Goal: Task Accomplishment & Management: Manage account settings

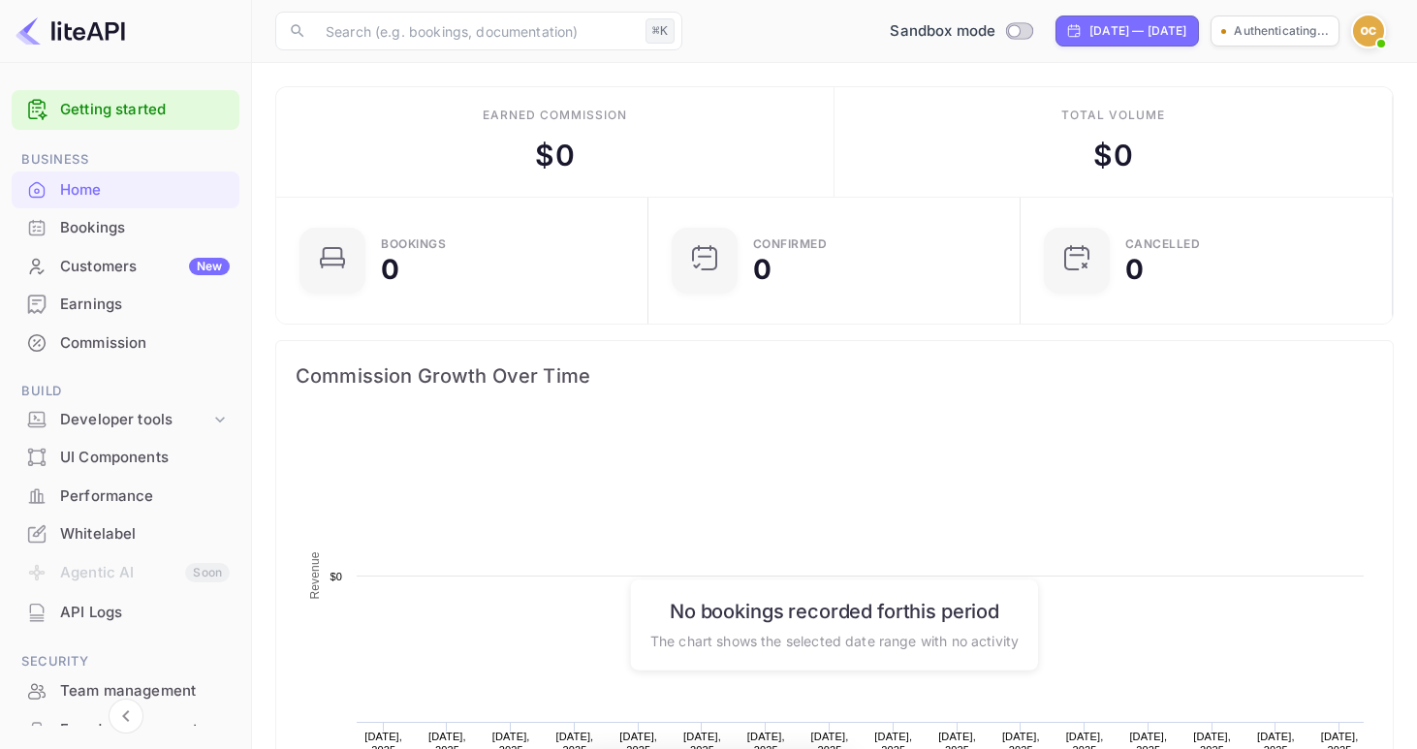
scroll to position [315, 361]
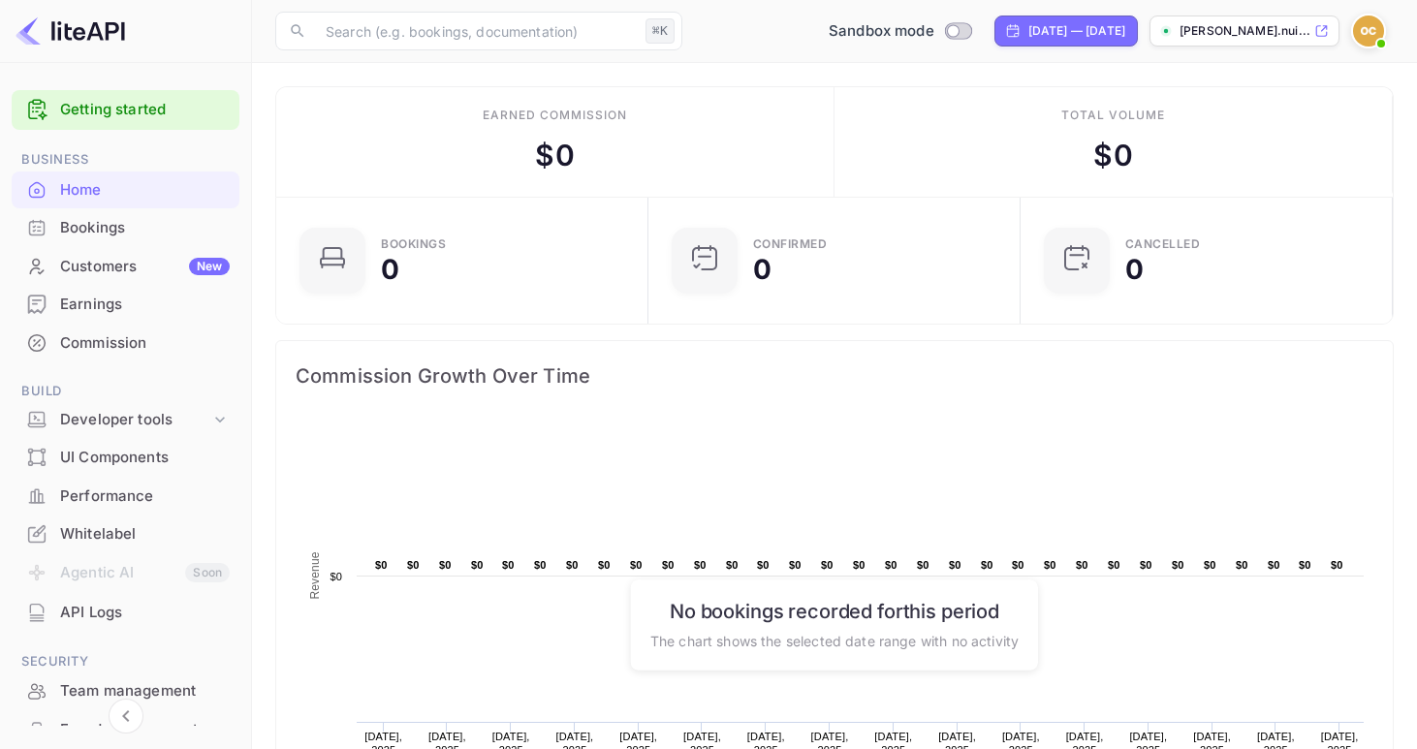
click at [1376, 28] on img at bounding box center [1368, 31] width 31 height 31
click at [1125, 70] on div at bounding box center [708, 374] width 1417 height 749
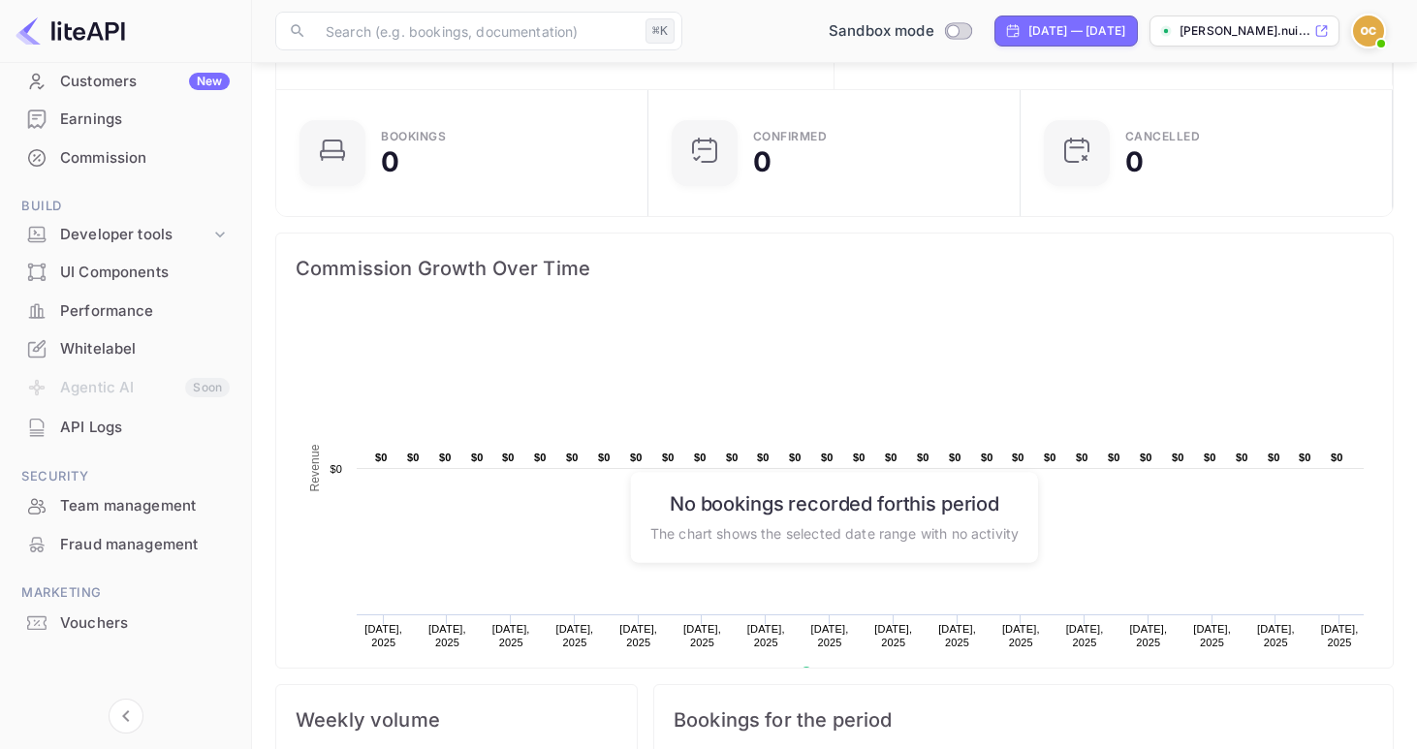
scroll to position [0, 0]
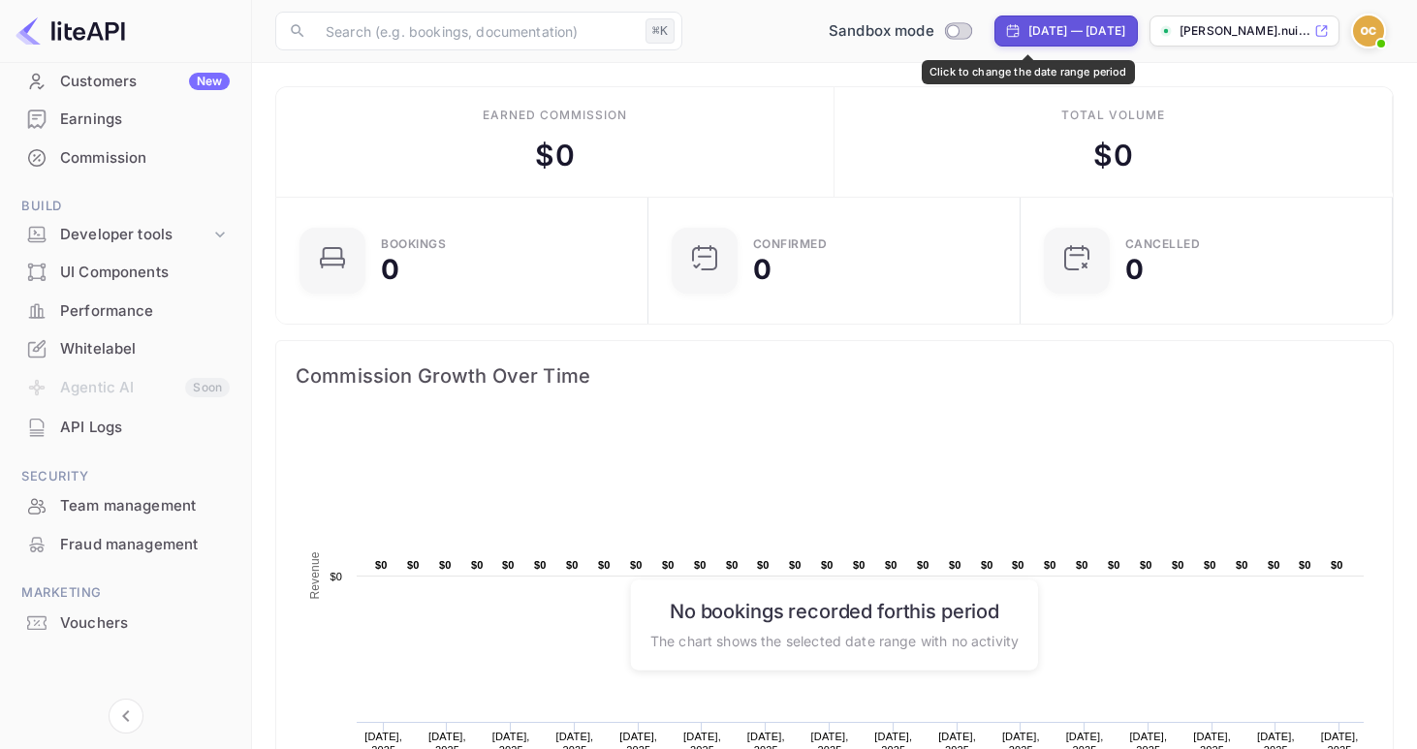
click at [1035, 29] on div "[DATE] — [DATE]" at bounding box center [1077, 30] width 97 height 17
select select "6"
select select "2025"
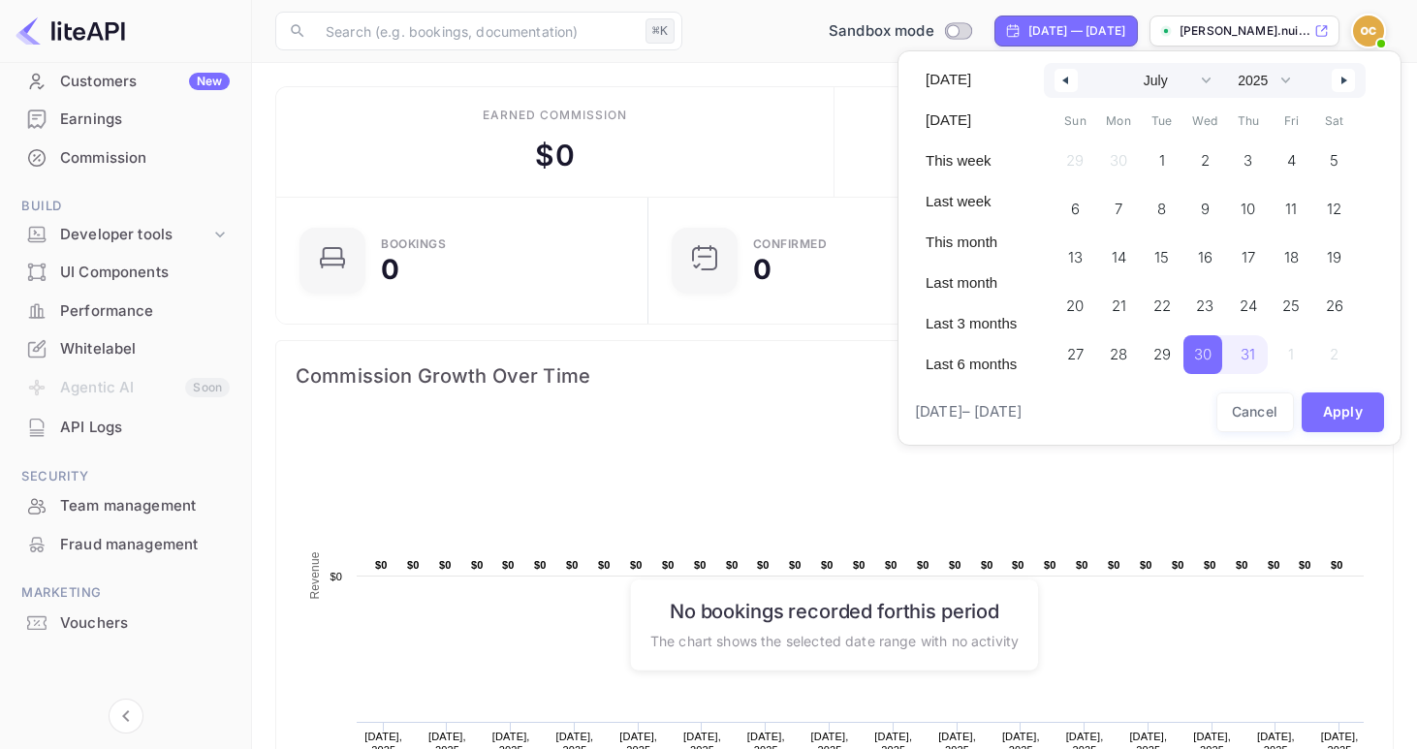
click at [1035, 29] on div at bounding box center [708, 374] width 1417 height 749
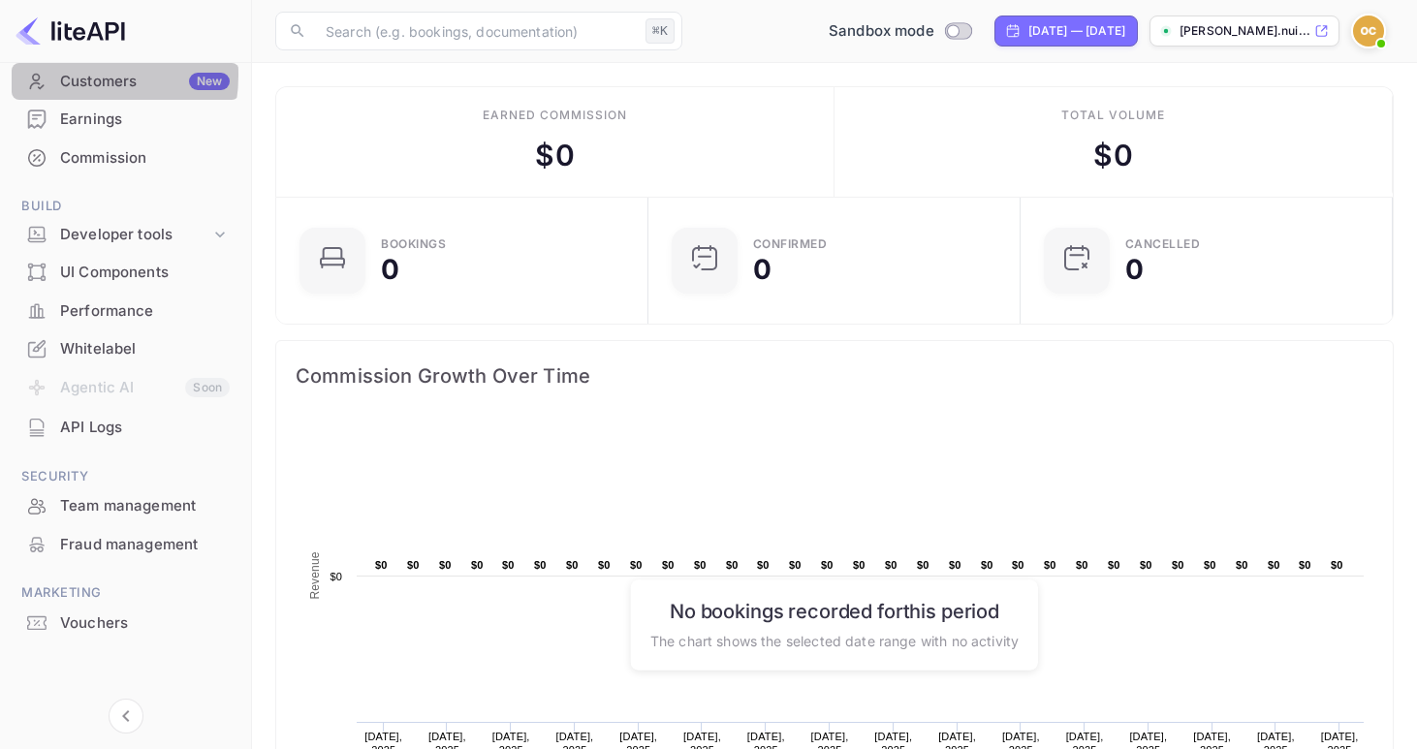
click at [75, 76] on div "Customers New" at bounding box center [145, 82] width 170 height 22
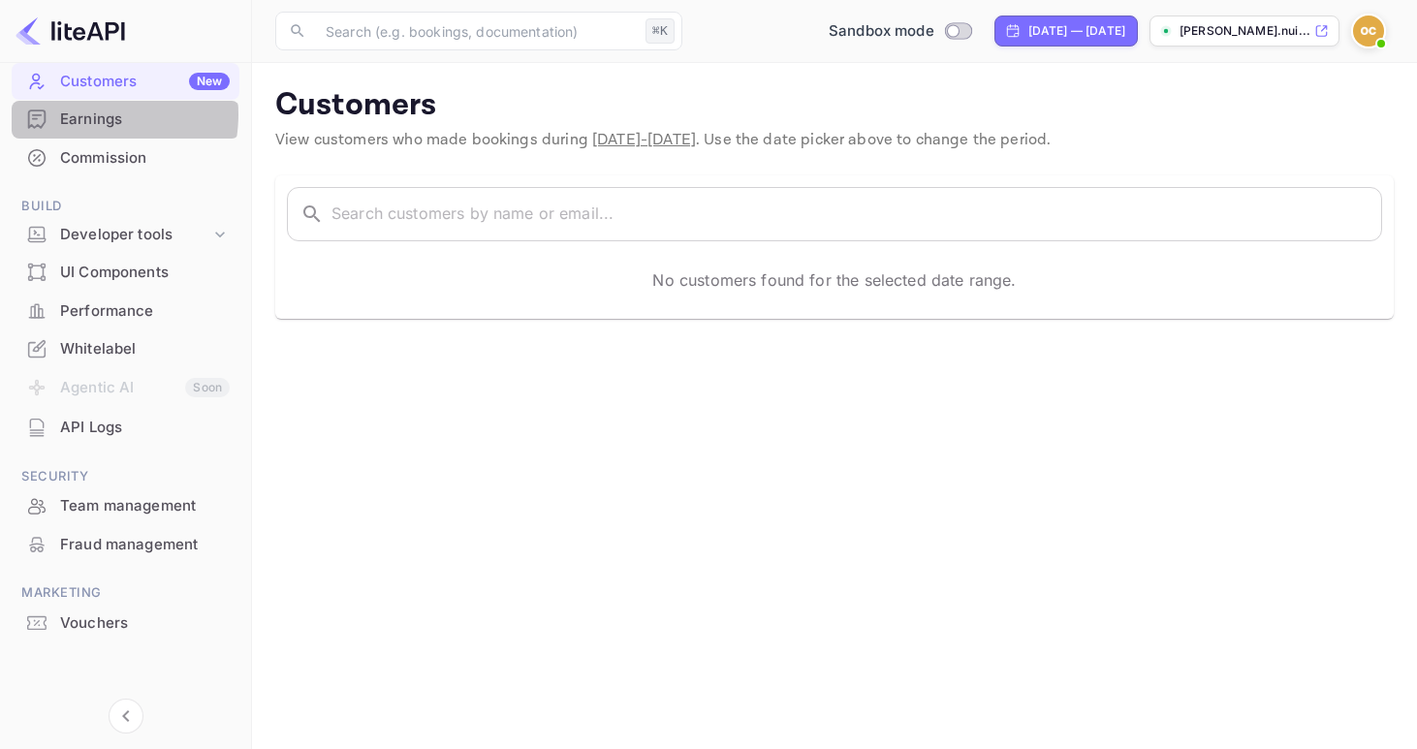
click at [86, 114] on div "Earnings" at bounding box center [145, 120] width 170 height 22
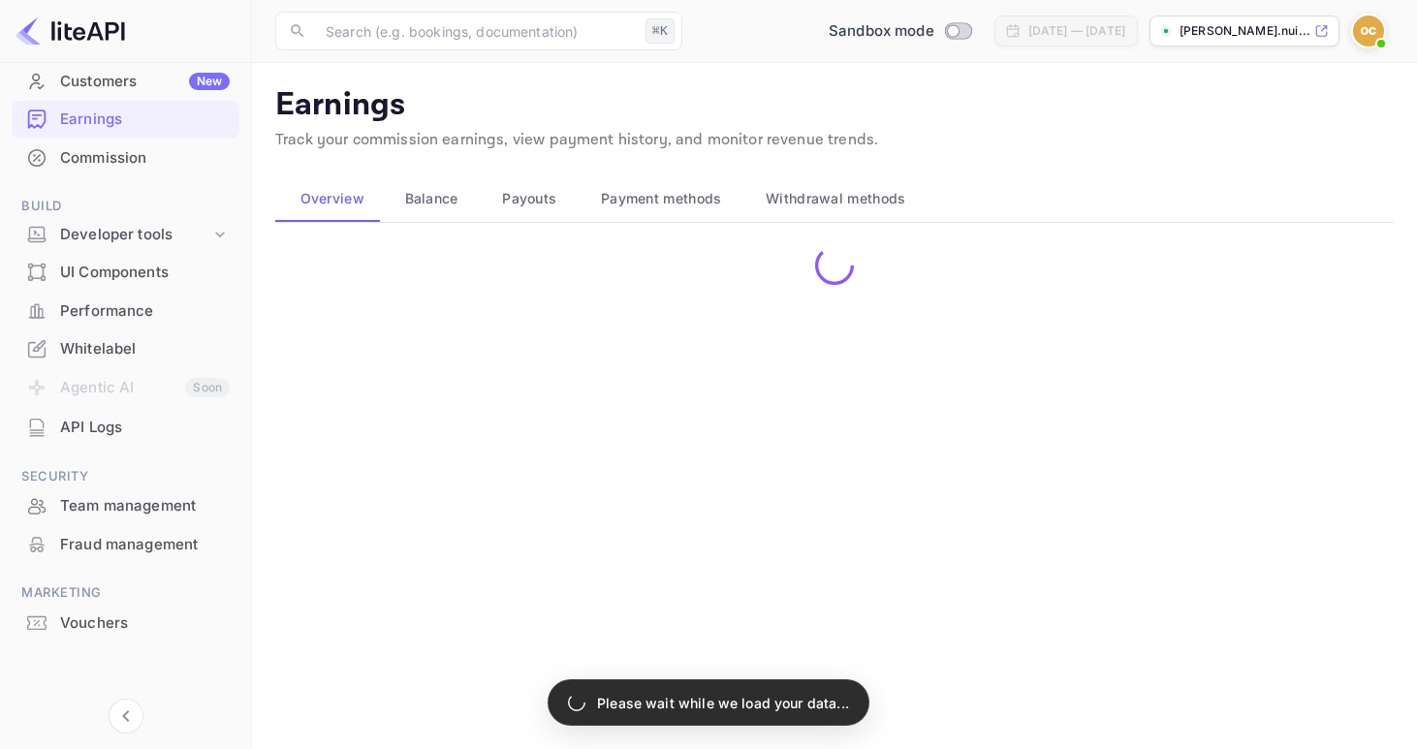
click at [99, 160] on div "Commission" at bounding box center [145, 158] width 170 height 22
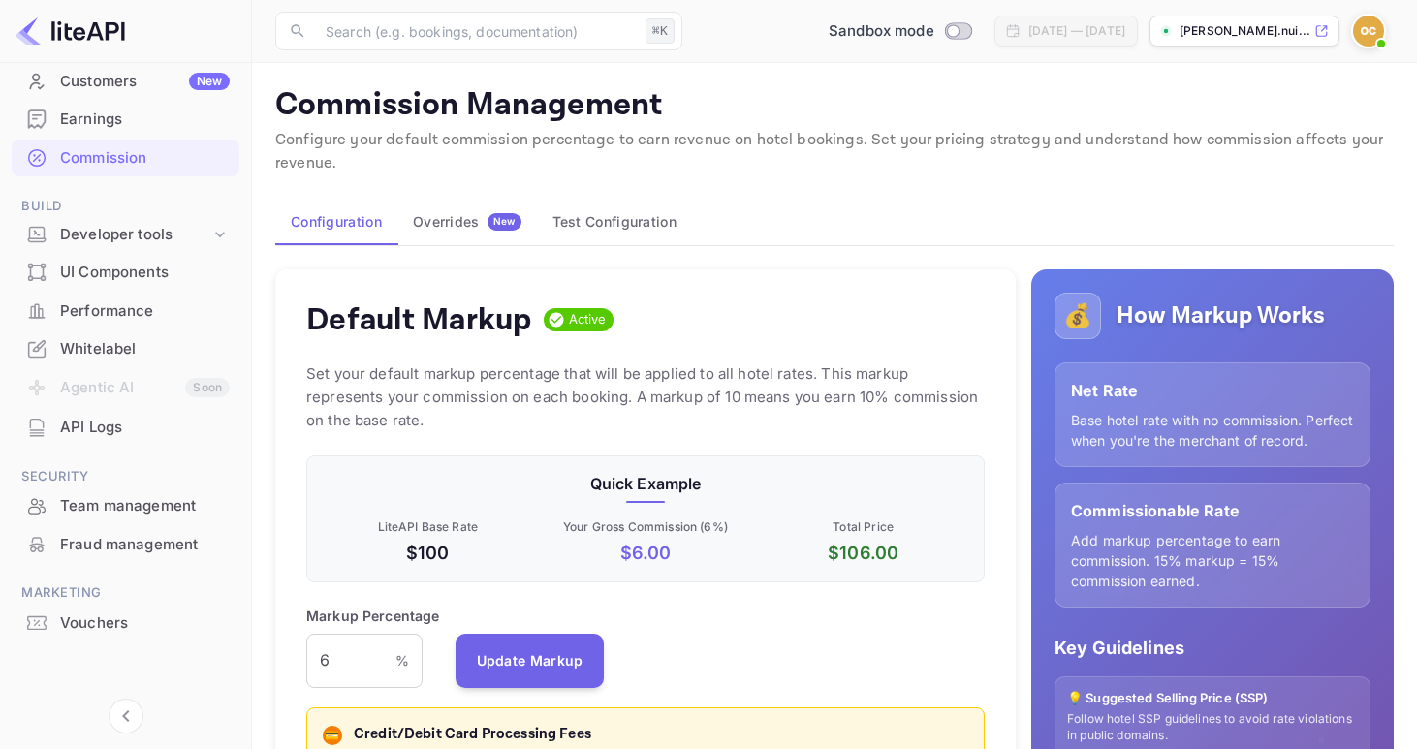
scroll to position [344, 679]
click at [110, 119] on div "Earnings" at bounding box center [145, 120] width 170 height 22
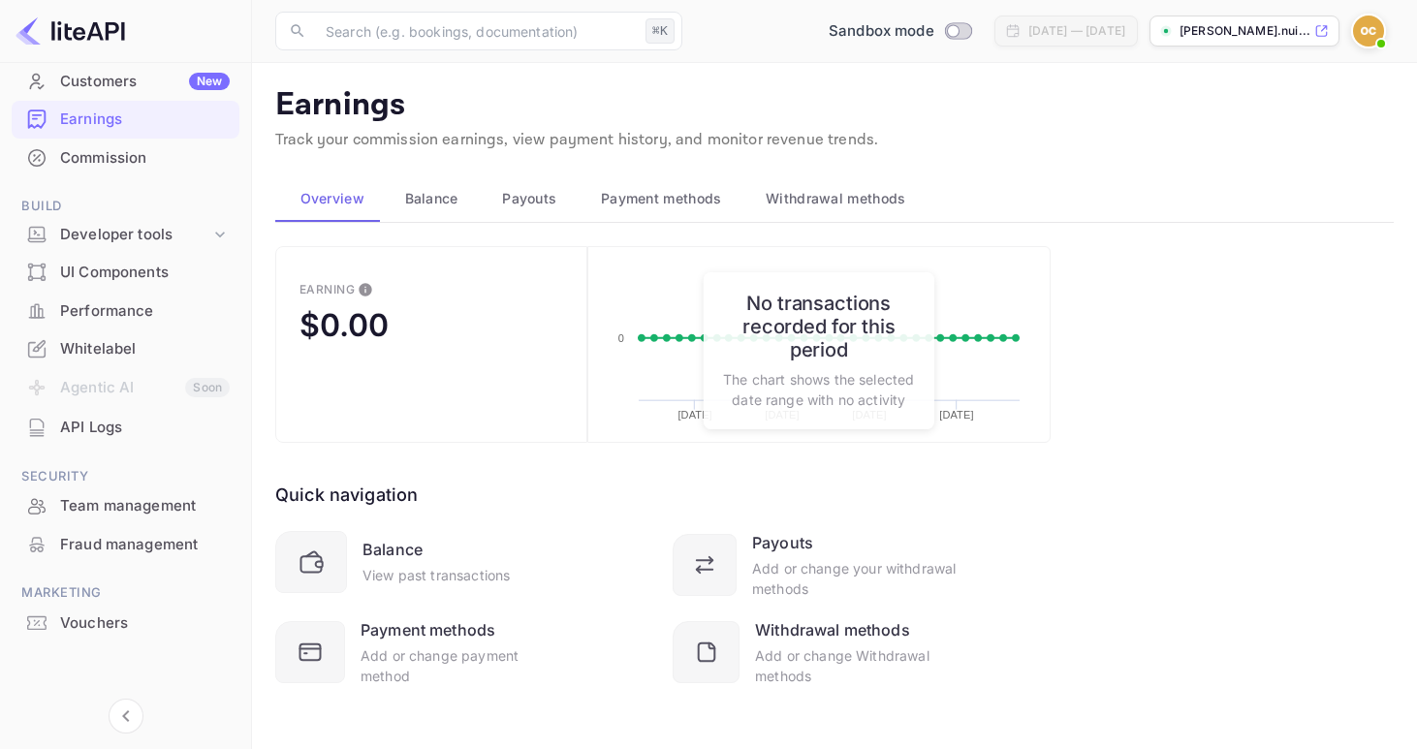
click at [83, 30] on img at bounding box center [71, 31] width 110 height 31
click at [212, 241] on icon at bounding box center [219, 234] width 19 height 19
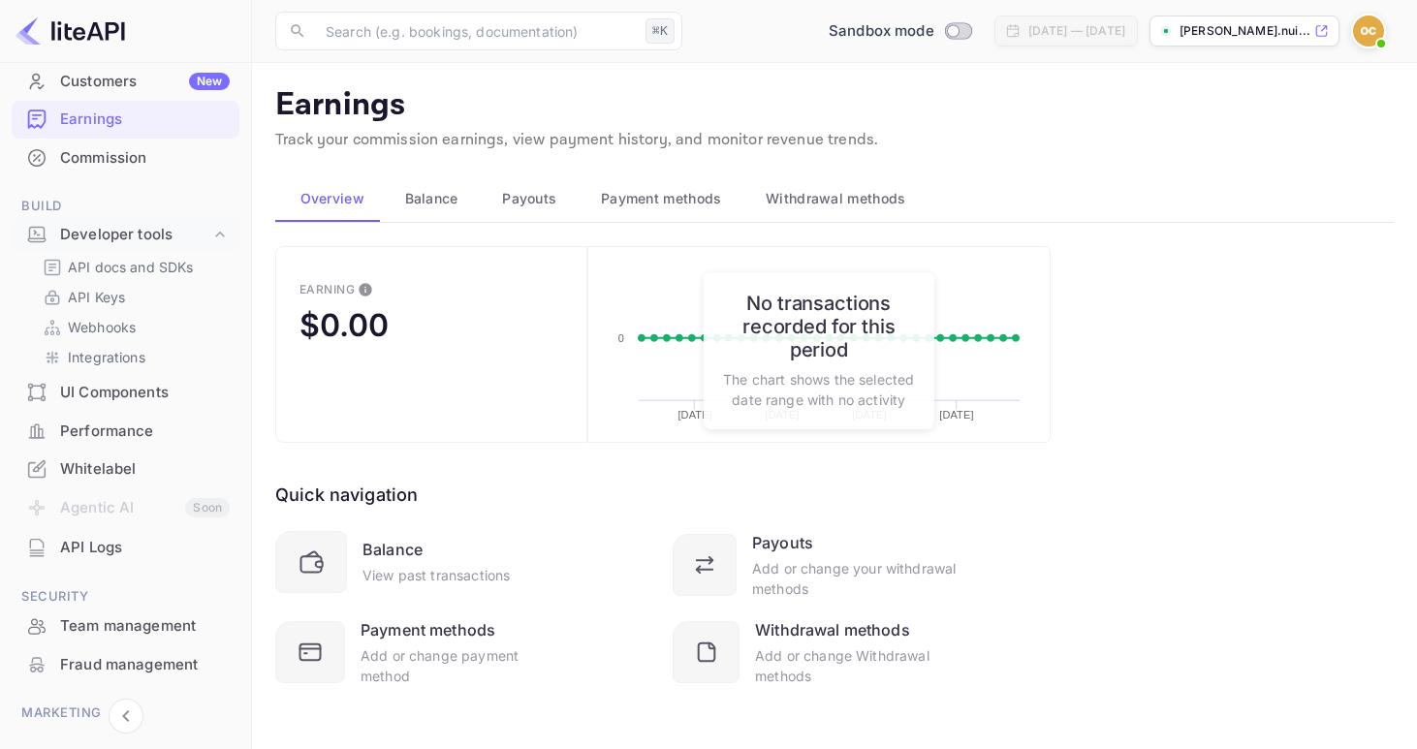
click at [1362, 32] on img at bounding box center [1368, 31] width 31 height 31
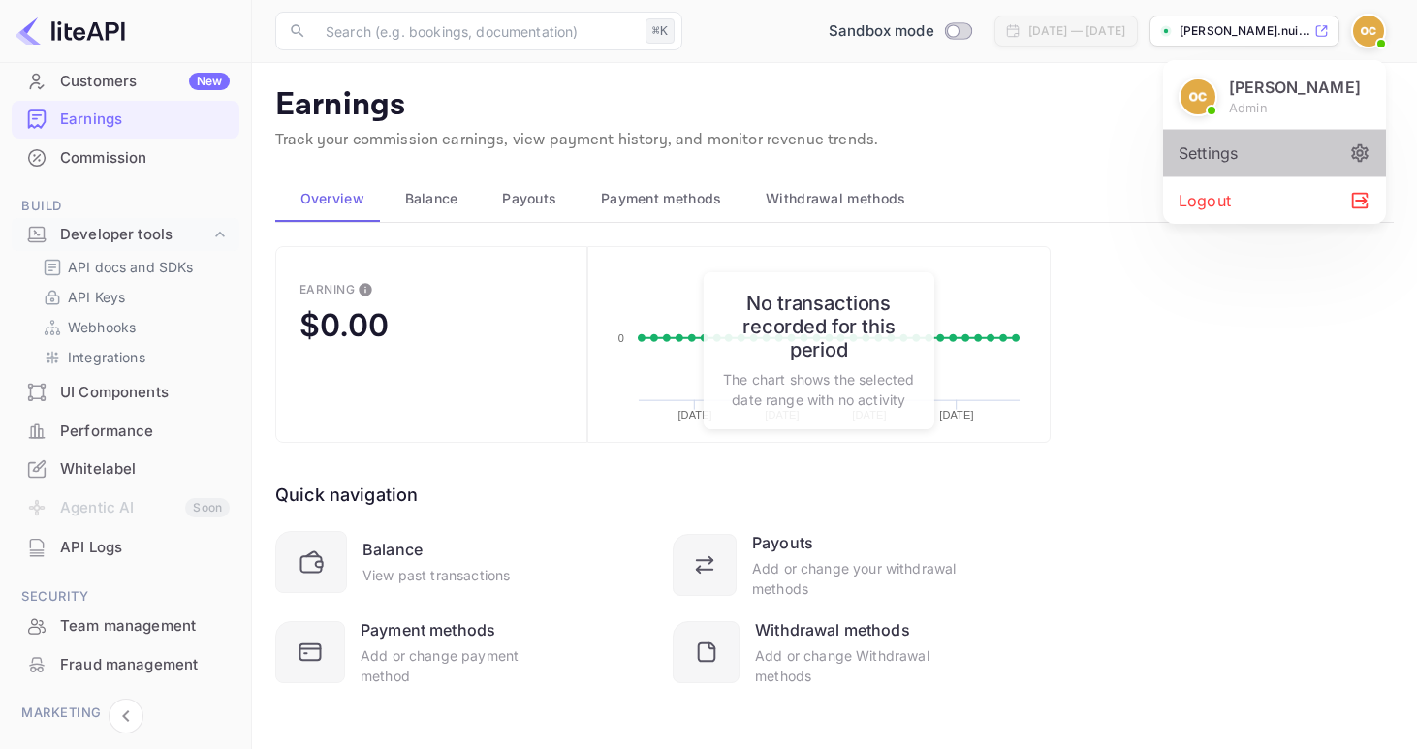
click at [1285, 147] on div "Settings" at bounding box center [1274, 153] width 223 height 47
